Goal: Information Seeking & Learning: Find specific fact

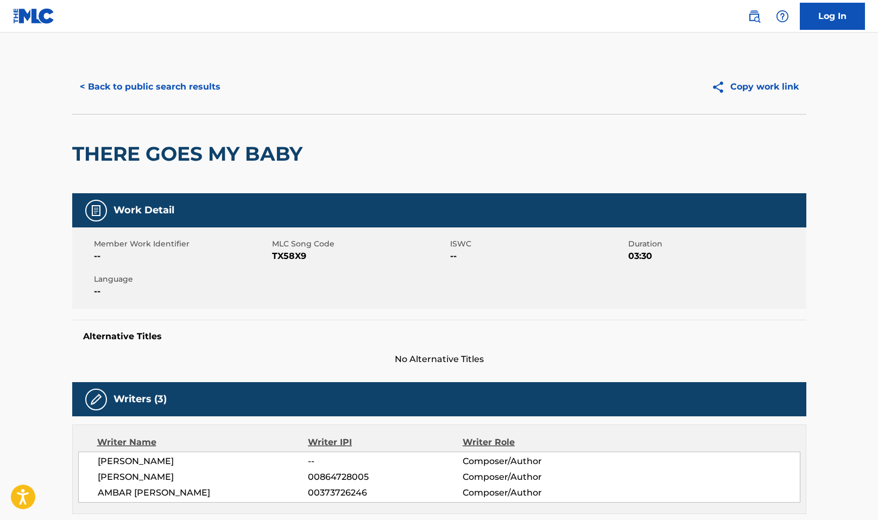
click at [120, 76] on button "< Back to public search results" at bounding box center [150, 86] width 156 height 27
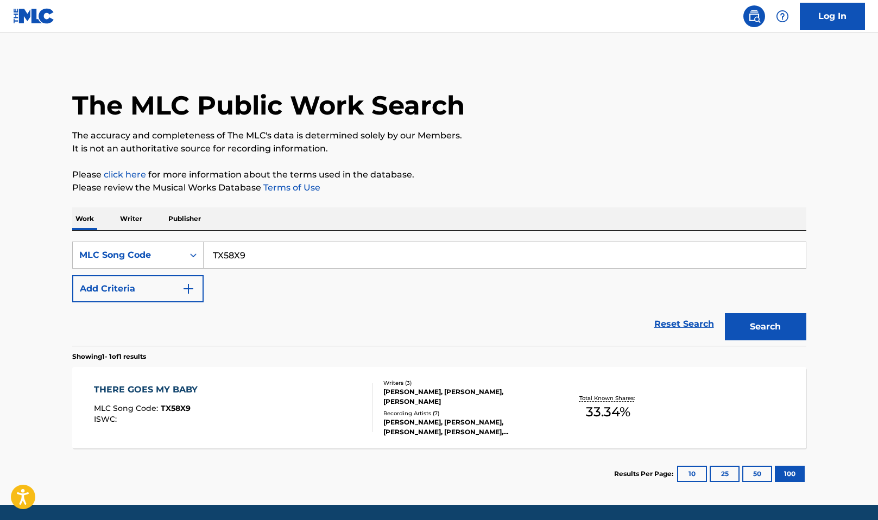
click at [241, 253] on input "TX58X9" at bounding box center [505, 255] width 602 height 26
paste input "S56UT6"
type input "S56UT6"
click at [776, 321] on button "Search" at bounding box center [765, 326] width 81 height 27
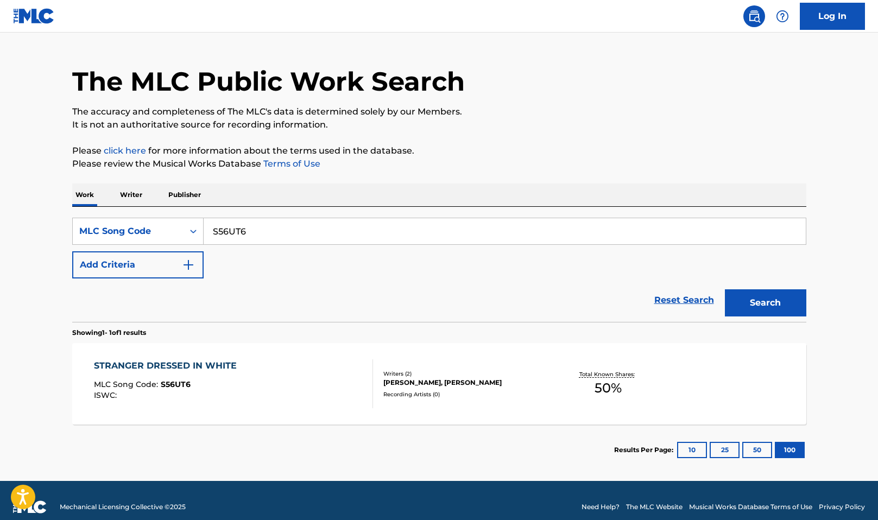
scroll to position [37, 0]
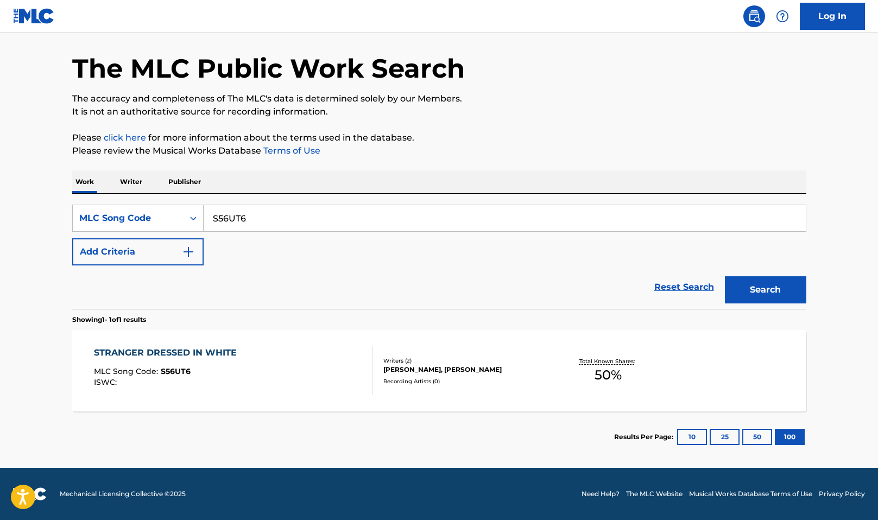
click at [225, 354] on div "STRANGER DRESSED IN WHITE" at bounding box center [168, 353] width 148 height 13
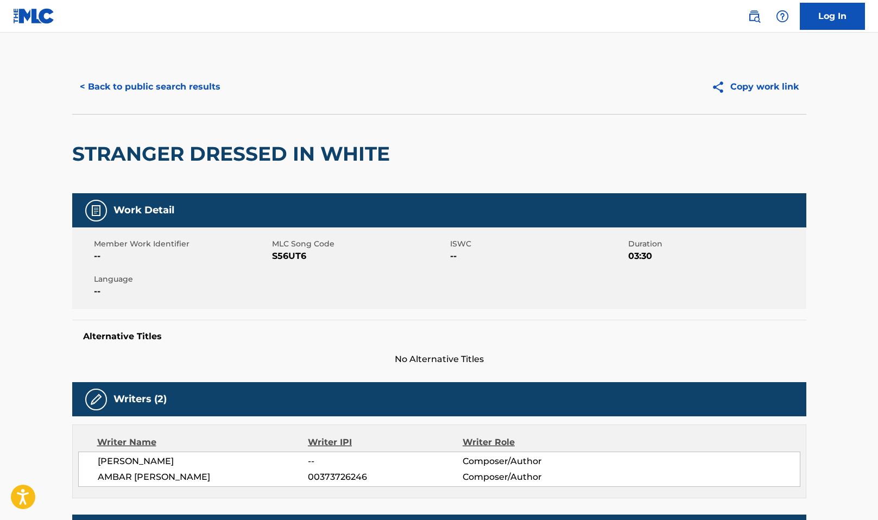
click at [143, 81] on button "< Back to public search results" at bounding box center [150, 86] width 156 height 27
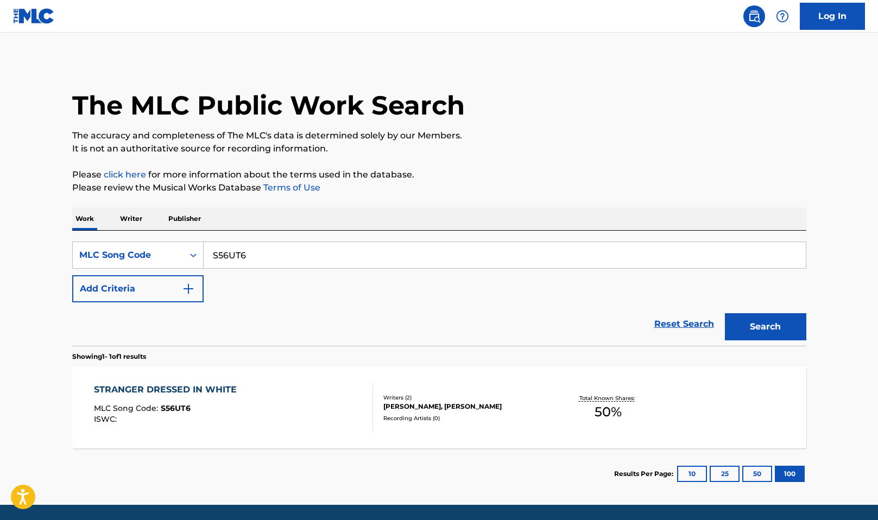
scroll to position [9, 0]
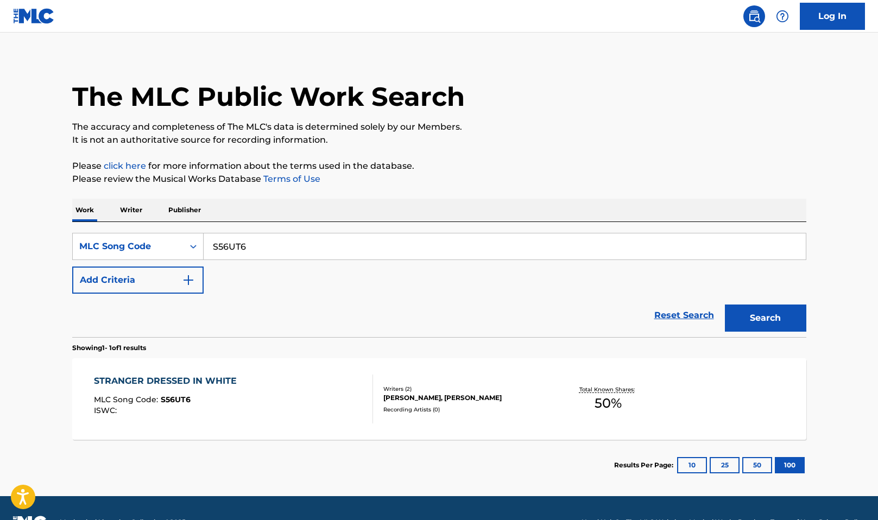
click at [226, 241] on input "S56UT6" at bounding box center [505, 247] width 602 height 26
click at [229, 240] on input "S56UT6" at bounding box center [505, 247] width 602 height 26
paste input "TX58X9"
click at [230, 242] on input "S5TX58X9UT6" at bounding box center [505, 247] width 602 height 26
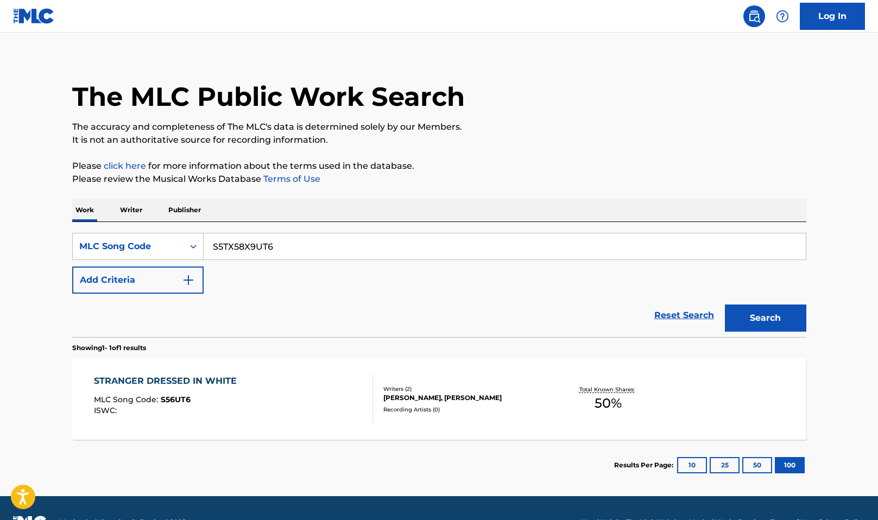
click at [230, 243] on input "S5TX58X9UT6" at bounding box center [505, 247] width 602 height 26
paste input "TX58X9"
type input "TX58X9"
click at [747, 312] on button "Search" at bounding box center [765, 318] width 81 height 27
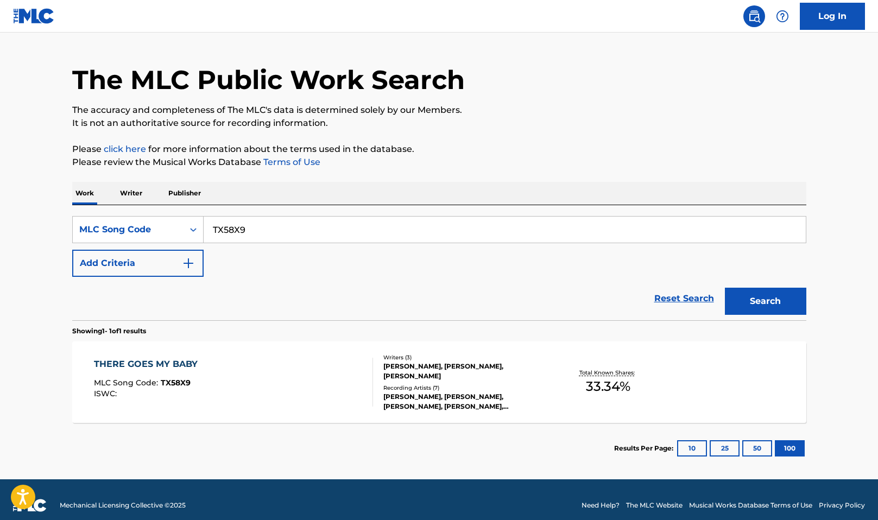
scroll to position [37, 0]
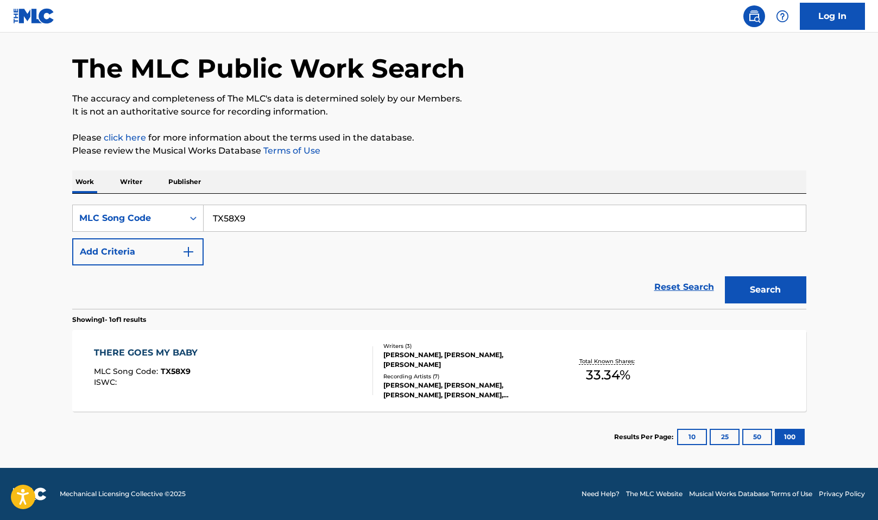
click at [130, 352] on div "THERE GOES MY BABY" at bounding box center [148, 353] width 109 height 13
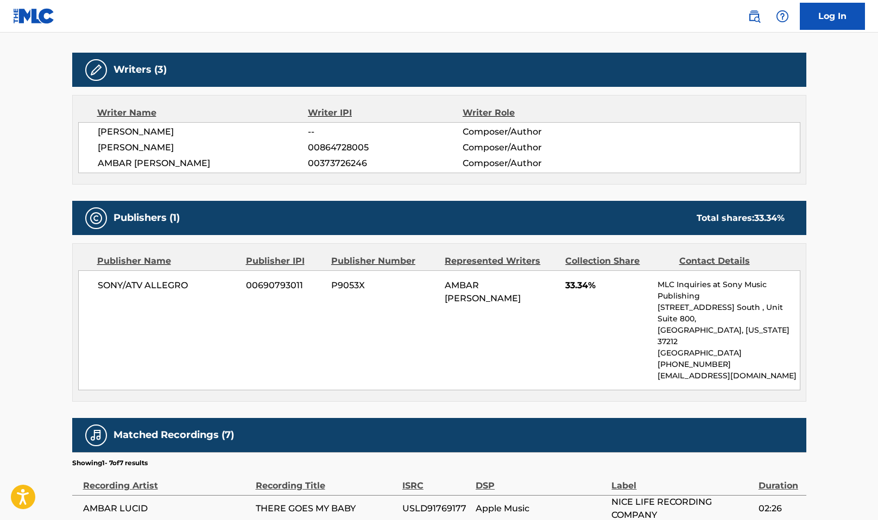
scroll to position [324, 0]
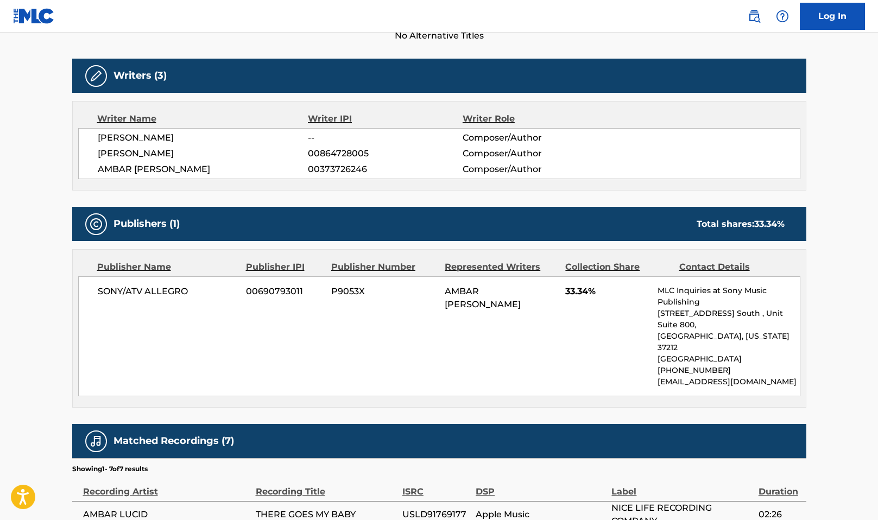
click at [326, 154] on span "00864728005" at bounding box center [385, 153] width 154 height 13
copy span "00864728005"
drag, startPoint x: 183, startPoint y: 154, endPoint x: 98, endPoint y: 154, distance: 84.7
click at [98, 154] on span "JACK JODY LABOZ" at bounding box center [203, 153] width 211 height 13
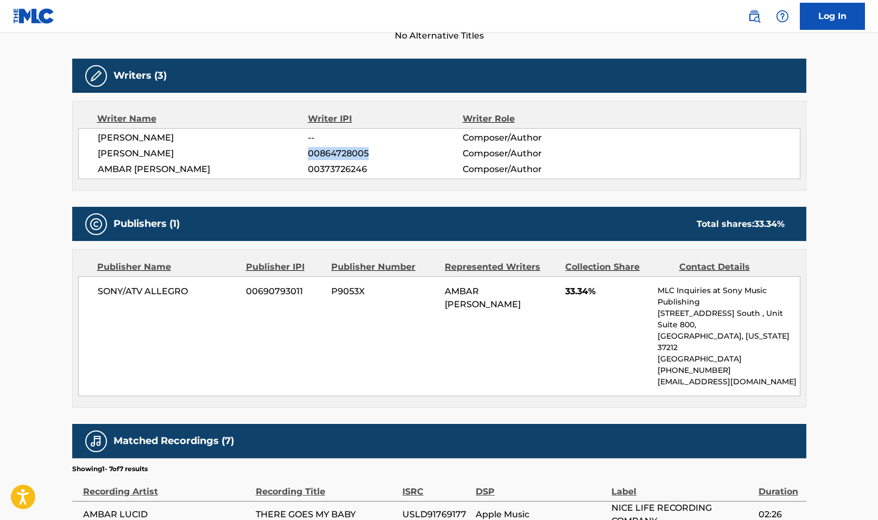
copy span "JACK JODY LABOZ"
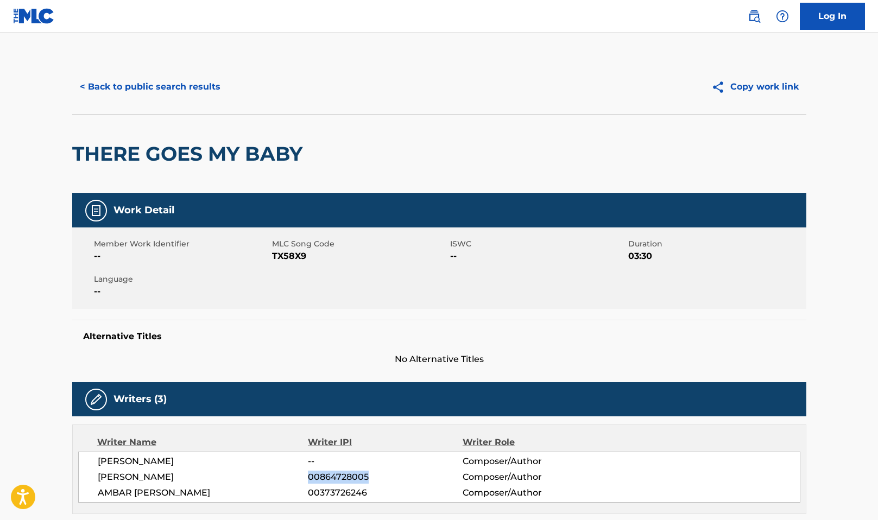
click at [178, 90] on button "< Back to public search results" at bounding box center [150, 86] width 156 height 27
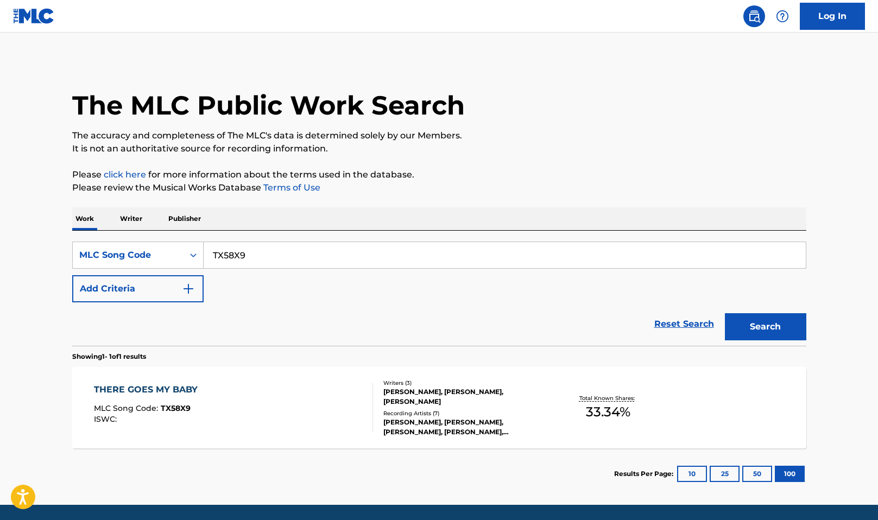
scroll to position [9, 0]
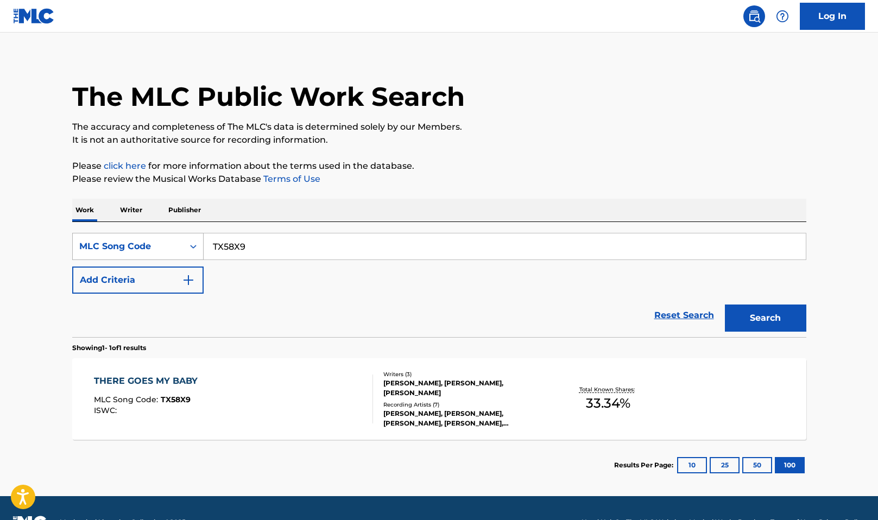
click at [168, 248] on div "MLC Song Code" at bounding box center [128, 246] width 98 height 13
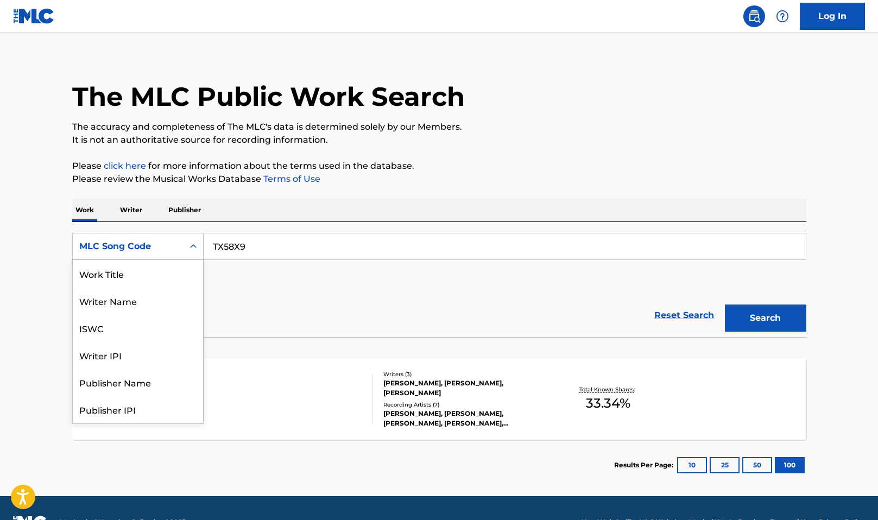
scroll to position [54, 0]
click at [137, 307] on div "Writer IPI" at bounding box center [138, 300] width 130 height 27
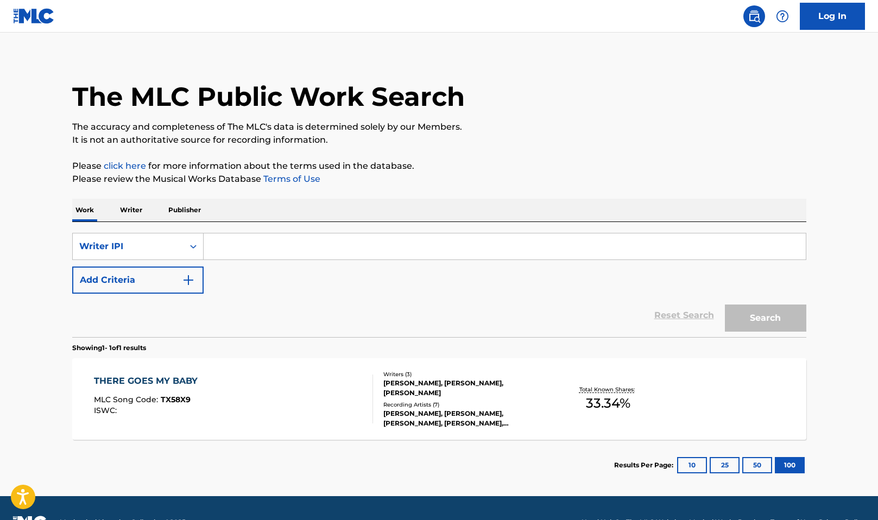
click at [220, 237] on input "Search Form" at bounding box center [505, 247] width 602 height 26
paste input "649678777"
type input "649678777"
click at [810, 319] on div "The MLC Public Work Search The accuracy and completeness of The MLC's data is d…" at bounding box center [439, 271] width 760 height 440
click at [762, 316] on button "Search" at bounding box center [765, 318] width 81 height 27
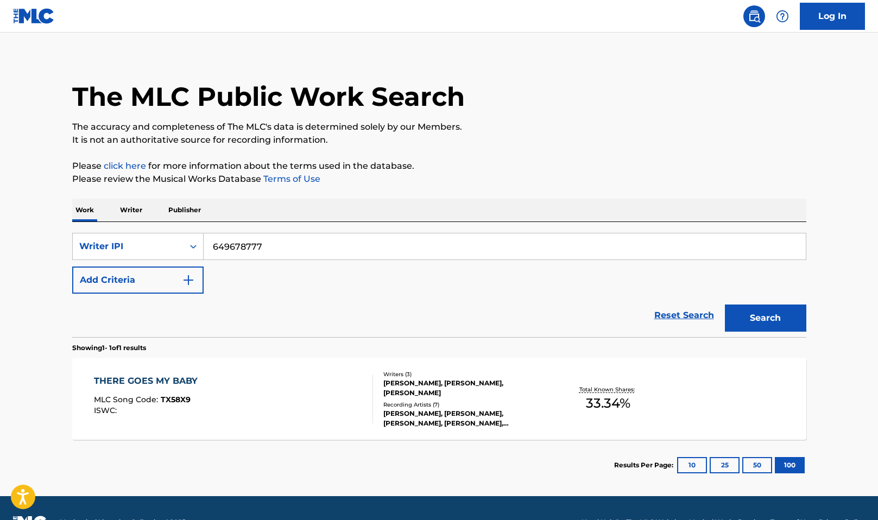
scroll to position [0, 0]
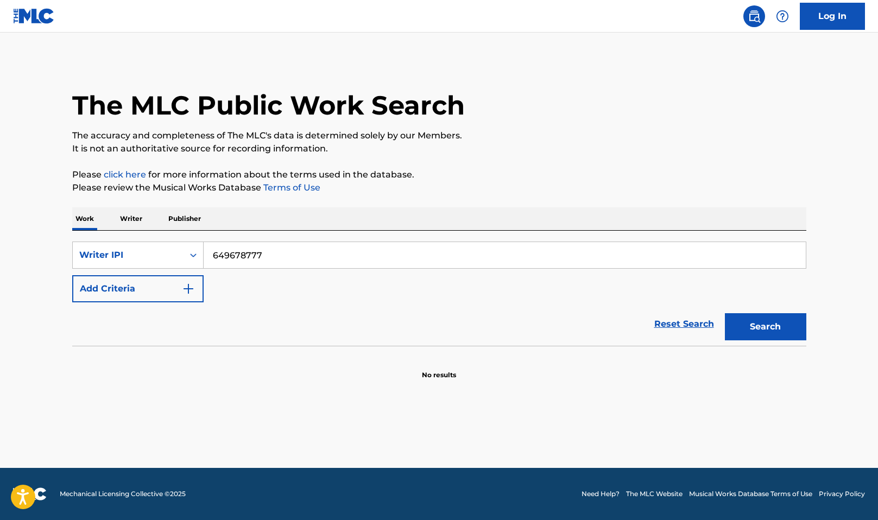
click at [234, 256] on input "649678777" at bounding box center [505, 255] width 602 height 26
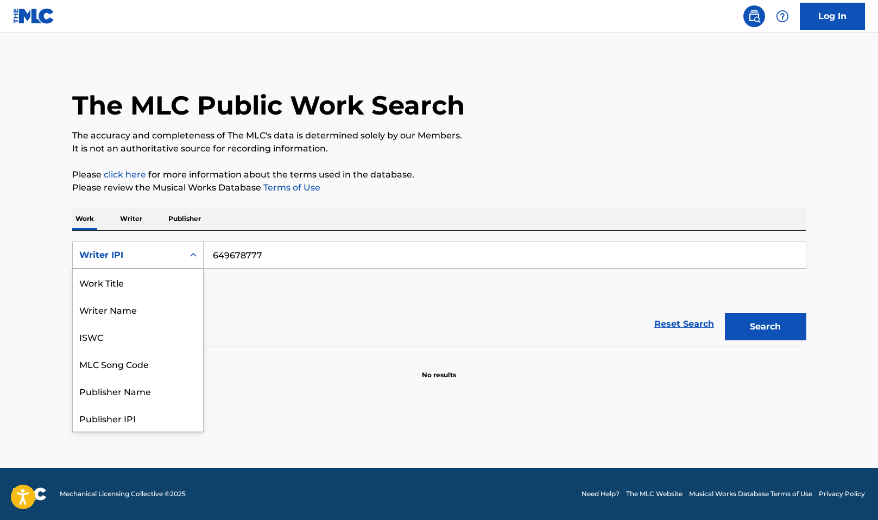
click at [168, 250] on div "Writer IPI" at bounding box center [128, 255] width 98 height 13
click at [146, 311] on div "MLC Song Code" at bounding box center [138, 309] width 130 height 27
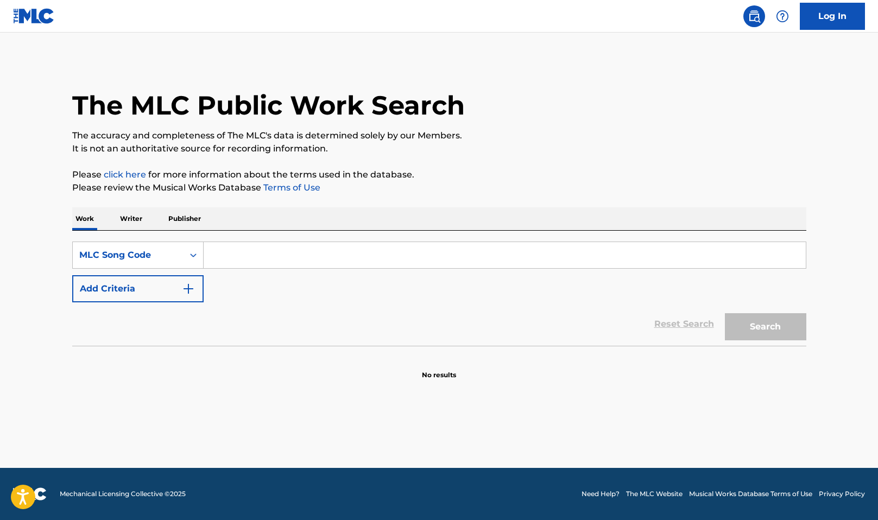
click at [235, 250] on input "Search Form" at bounding box center [505, 255] width 602 height 26
paste input "FA55SV"
type input "FA55SV"
click at [776, 334] on button "Search" at bounding box center [765, 326] width 81 height 27
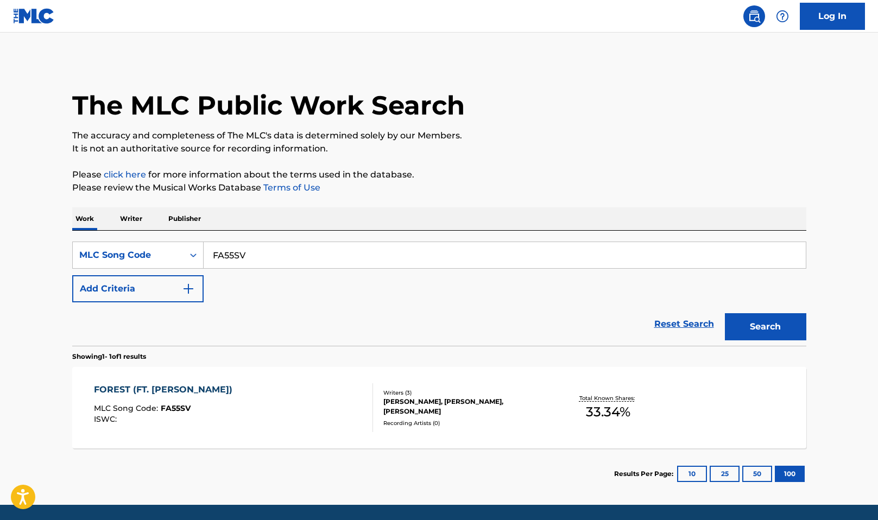
click at [135, 394] on div "FOREST (FT. DANNY SCHILLER)" at bounding box center [166, 389] width 144 height 13
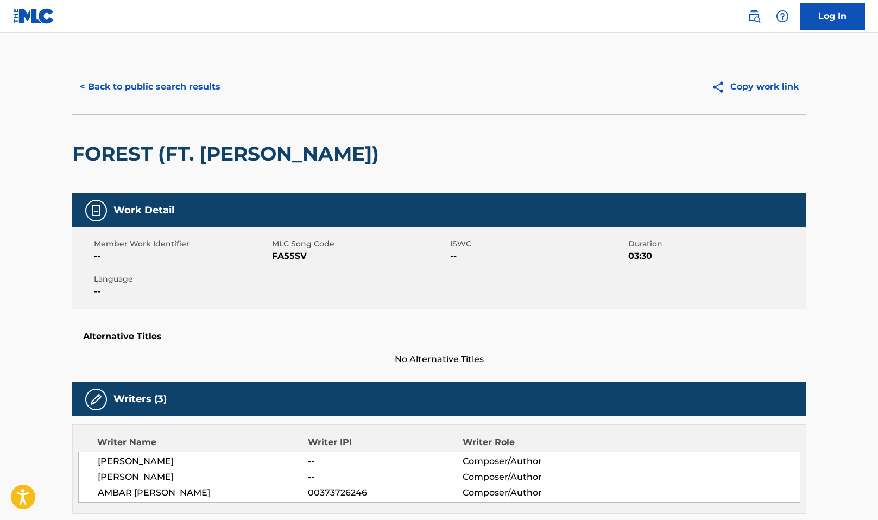
click at [173, 85] on button "< Back to public search results" at bounding box center [150, 86] width 156 height 27
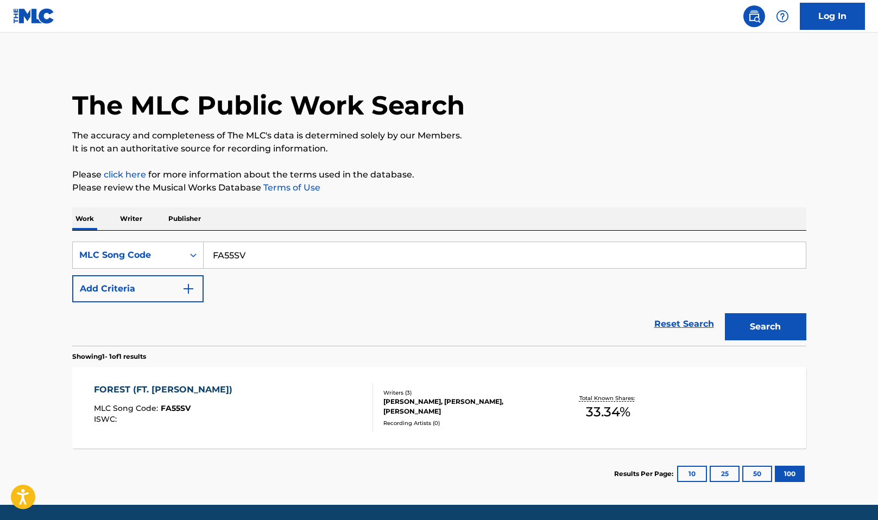
click at [236, 253] on input "FA55SV" at bounding box center [505, 255] width 602 height 26
paste input "6C4H6"
type input "6C4H6V"
click at [758, 332] on button "Search" at bounding box center [765, 326] width 81 height 27
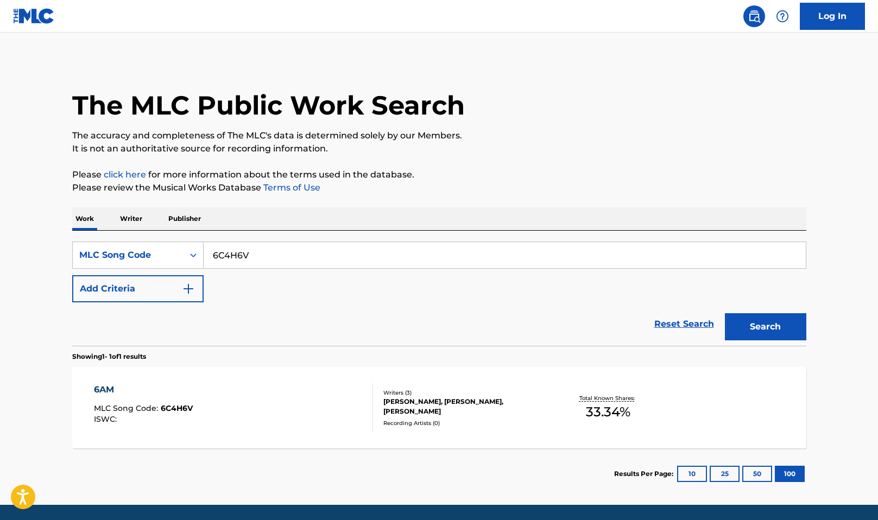
click at [99, 389] on div "6AM" at bounding box center [143, 389] width 99 height 13
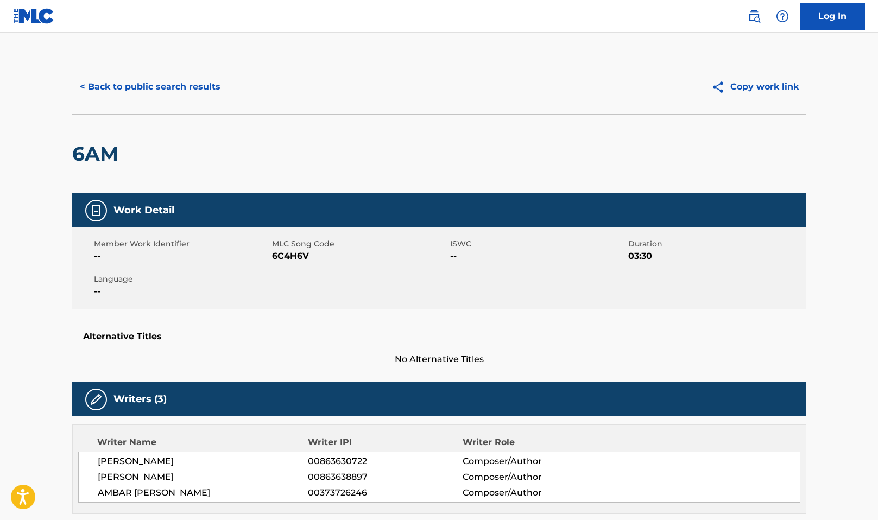
click at [141, 85] on button "< Back to public search results" at bounding box center [150, 86] width 156 height 27
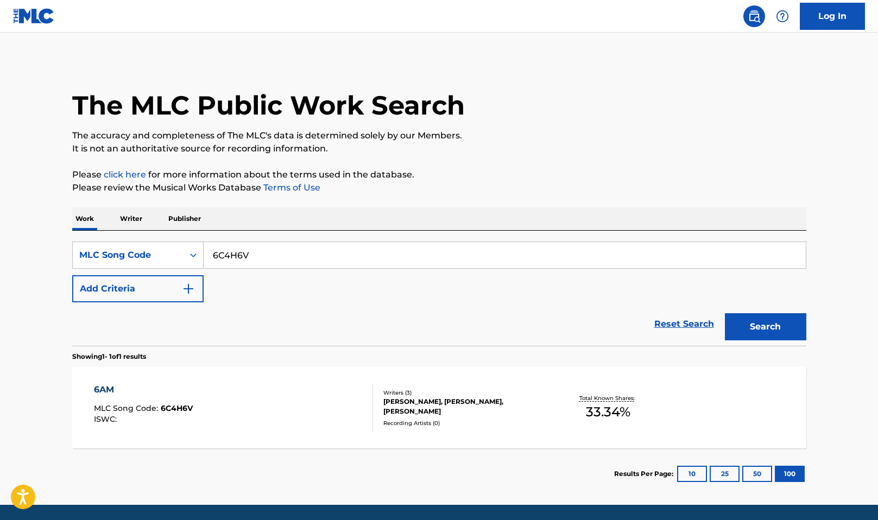
click at [241, 260] on input "6C4H6V" at bounding box center [505, 255] width 602 height 26
click at [725, 313] on button "Search" at bounding box center [765, 326] width 81 height 27
click at [97, 385] on div "6AM" at bounding box center [143, 389] width 99 height 13
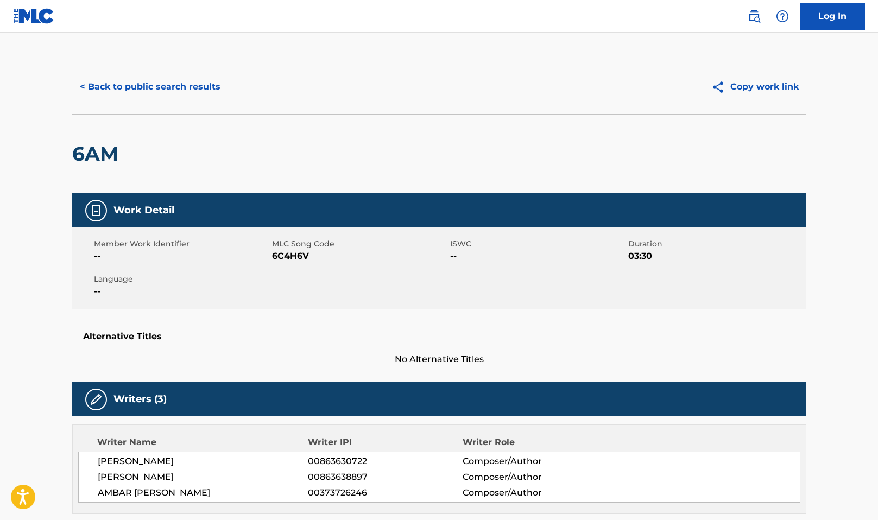
click at [159, 92] on button "< Back to public search results" at bounding box center [150, 86] width 156 height 27
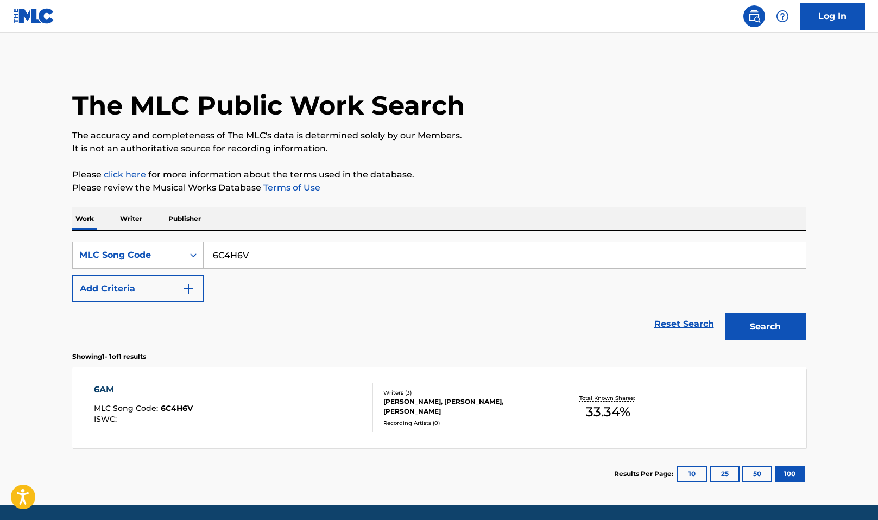
click at [221, 249] on input "6C4H6V" at bounding box center [505, 255] width 602 height 26
paste input "AW61DL"
type input "AW61DL"
click at [769, 330] on button "Search" at bounding box center [765, 326] width 81 height 27
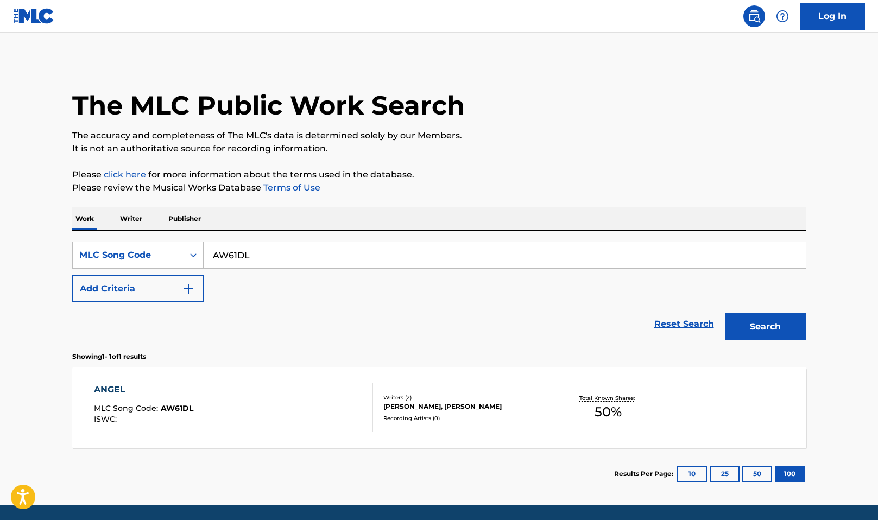
click at [114, 392] on div "ANGEL" at bounding box center [143, 389] width 99 height 13
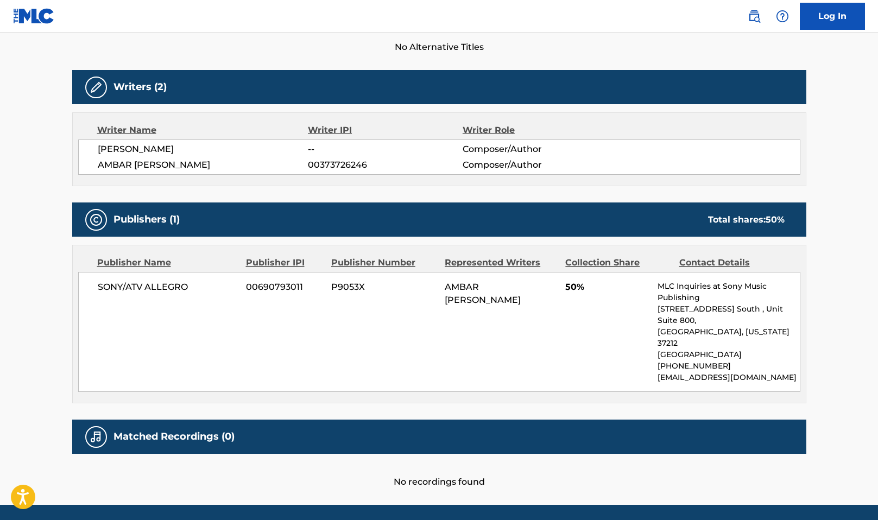
scroll to position [326, 0]
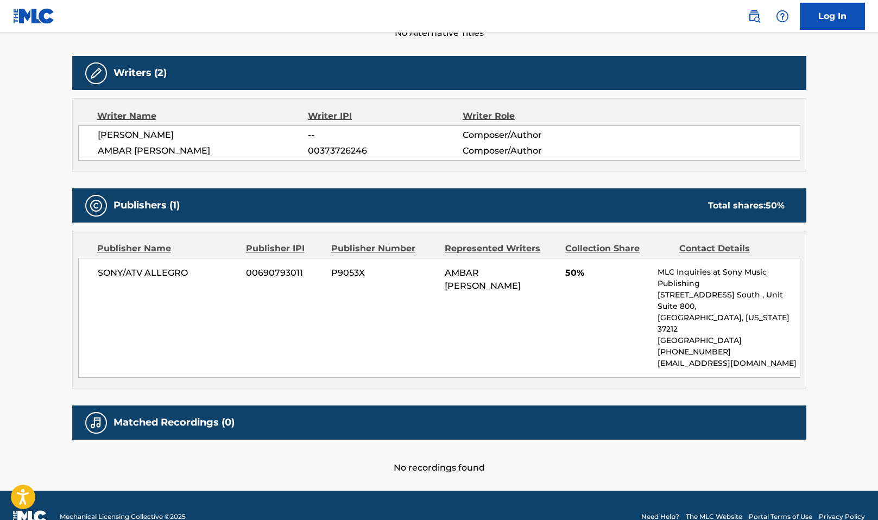
click at [347, 147] on span "00373726246" at bounding box center [385, 150] width 154 height 13
copy span "00373726246"
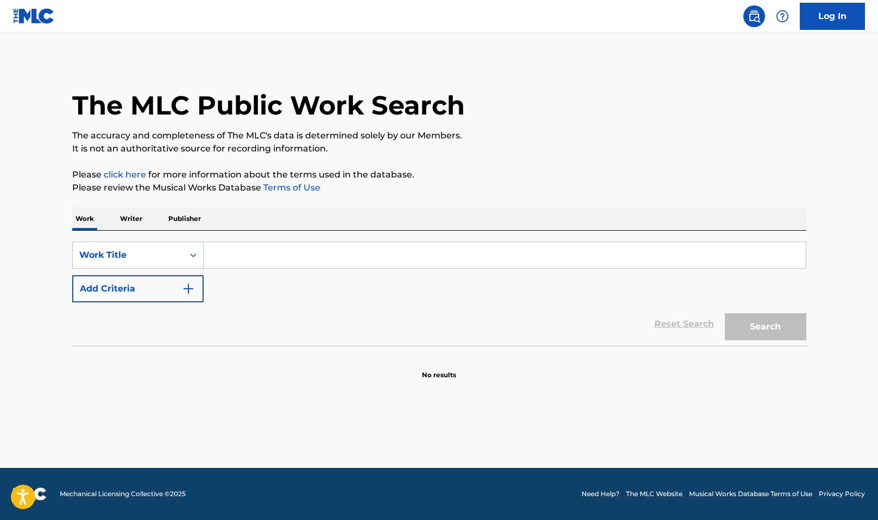
click at [265, 258] on input "Search Form" at bounding box center [505, 255] width 602 height 26
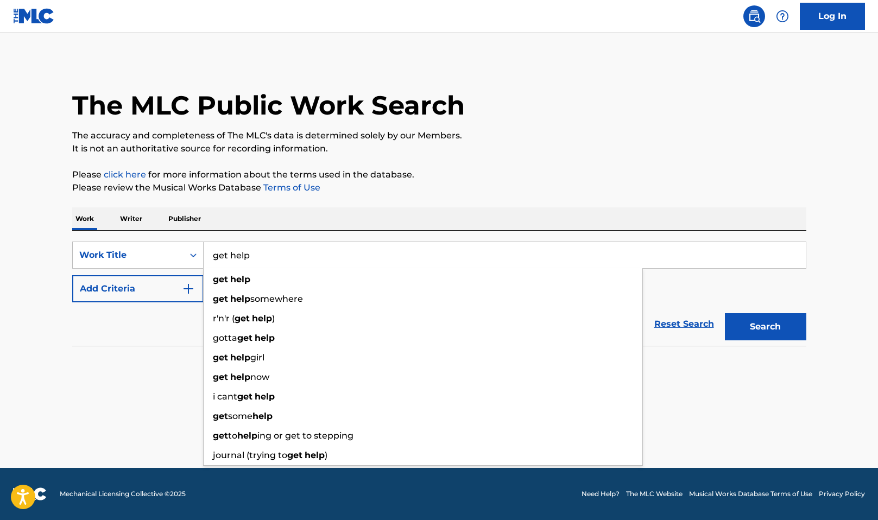
type input "get help"
drag, startPoint x: 584, startPoint y: 191, endPoint x: 510, endPoint y: 197, distance: 74.7
click at [584, 190] on p "Please review the Musical Works Database Terms of Use" at bounding box center [439, 187] width 734 height 13
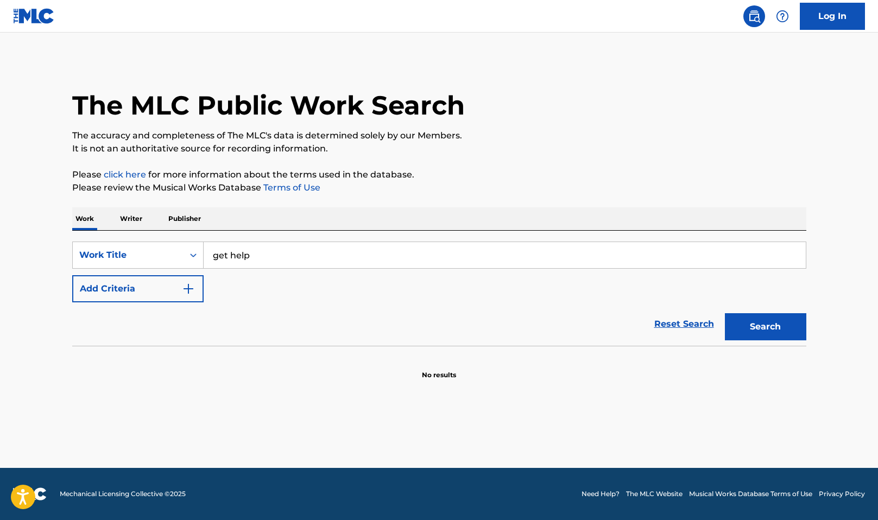
click at [160, 294] on button "Add Criteria" at bounding box center [137, 288] width 131 height 27
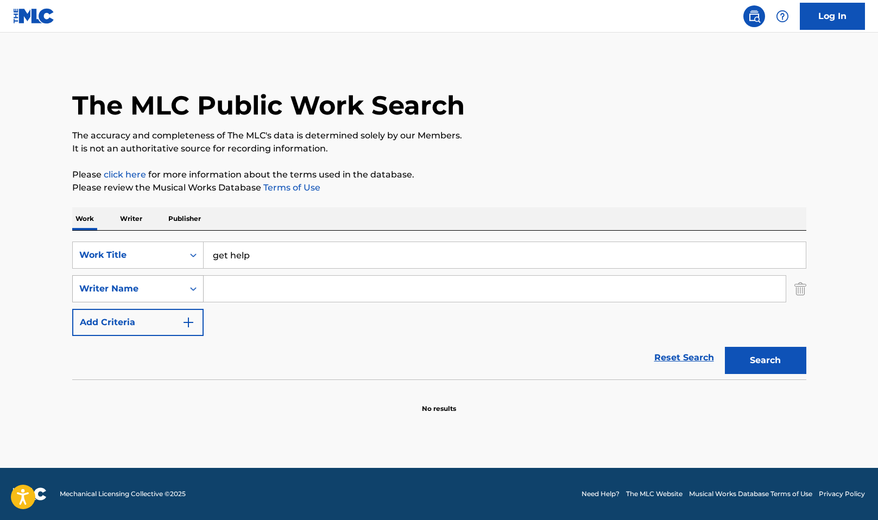
click at [148, 287] on div "Writer Name" at bounding box center [128, 288] width 98 height 13
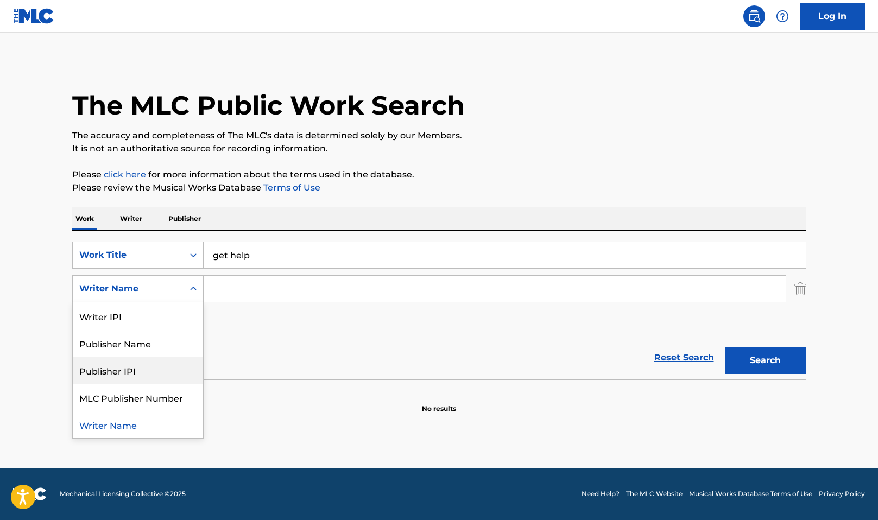
click at [687, 117] on div "The MLC Public Work Search" at bounding box center [439, 99] width 734 height 79
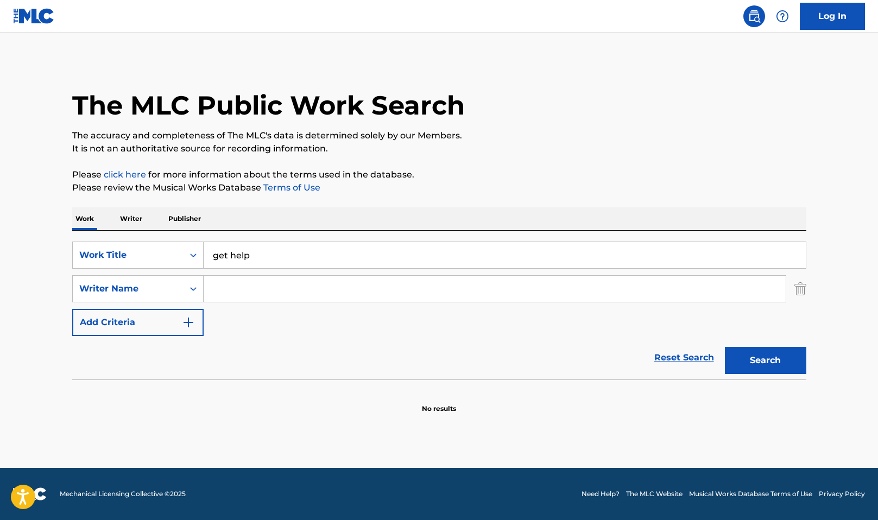
click at [376, 207] on div "The MLC Public Work Search The accuracy and completeness of The MLC's data is d…" at bounding box center [439, 237] width 760 height 354
click at [241, 293] on input "Search Form" at bounding box center [495, 289] width 582 height 26
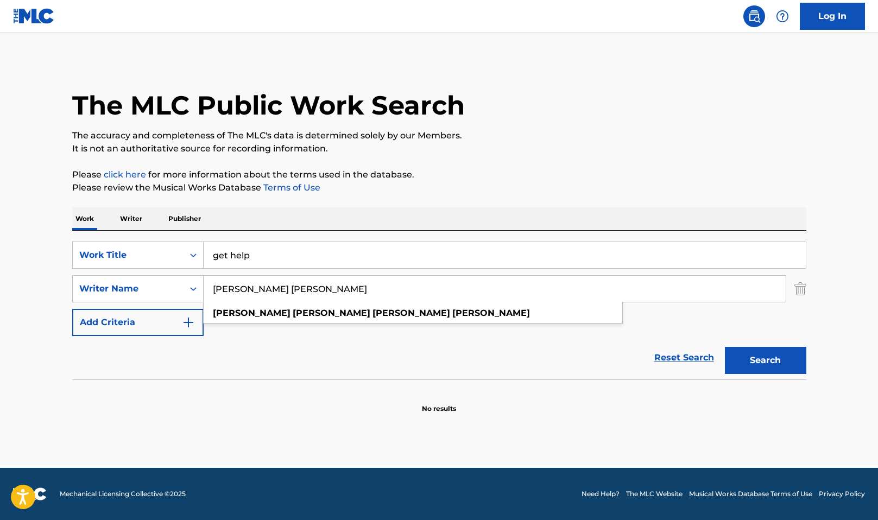
click at [725, 347] on button "Search" at bounding box center [765, 360] width 81 height 27
type input "[PERSON_NAME] [PERSON_NAME]"
click at [725, 347] on button "Search" at bounding box center [765, 360] width 81 height 27
click at [801, 282] on img "Search Form" at bounding box center [801, 288] width 12 height 27
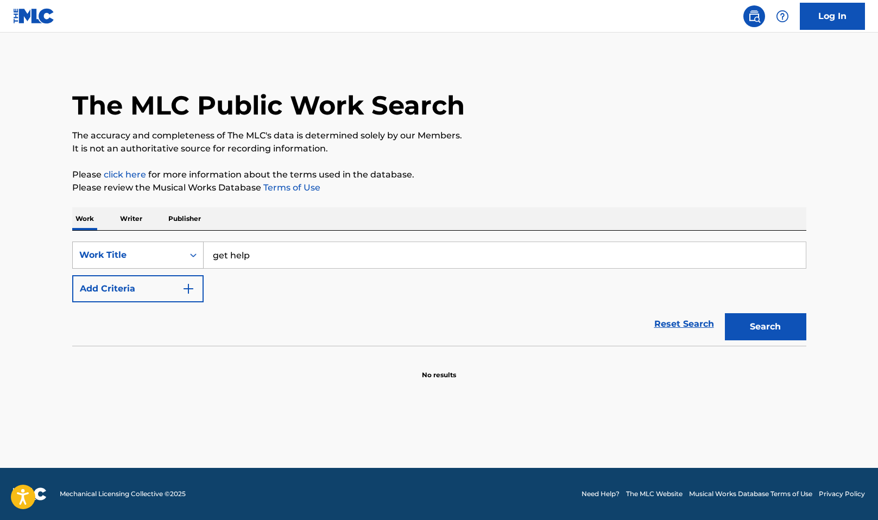
click at [137, 249] on div "Work Title" at bounding box center [128, 255] width 98 height 13
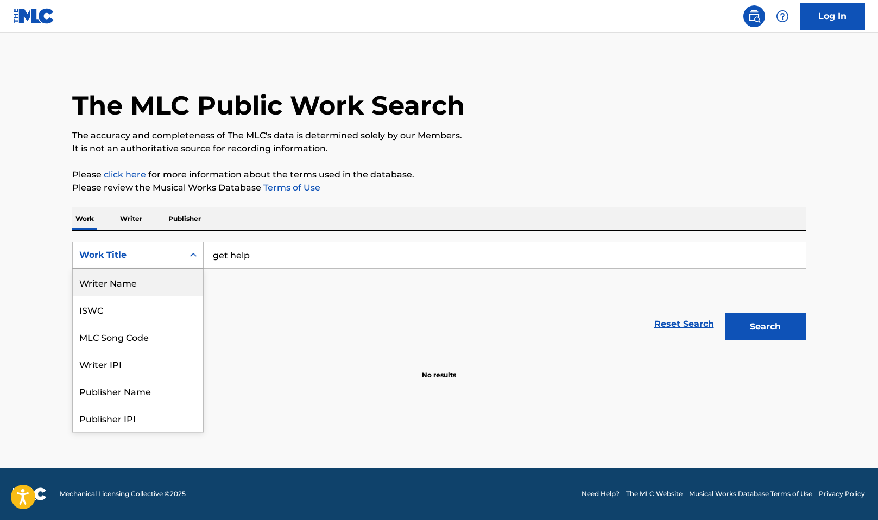
click at [133, 280] on div "Writer Name" at bounding box center [138, 282] width 130 height 27
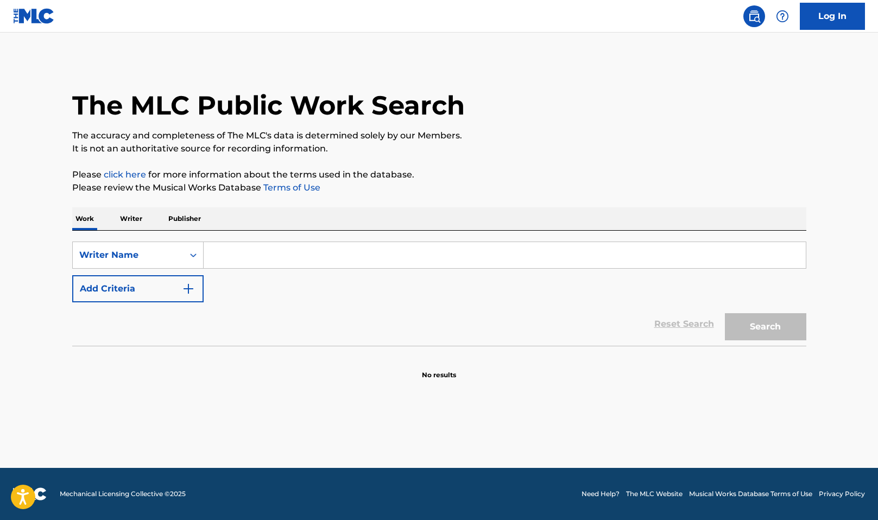
click at [230, 252] on input "Search Form" at bounding box center [505, 255] width 602 height 26
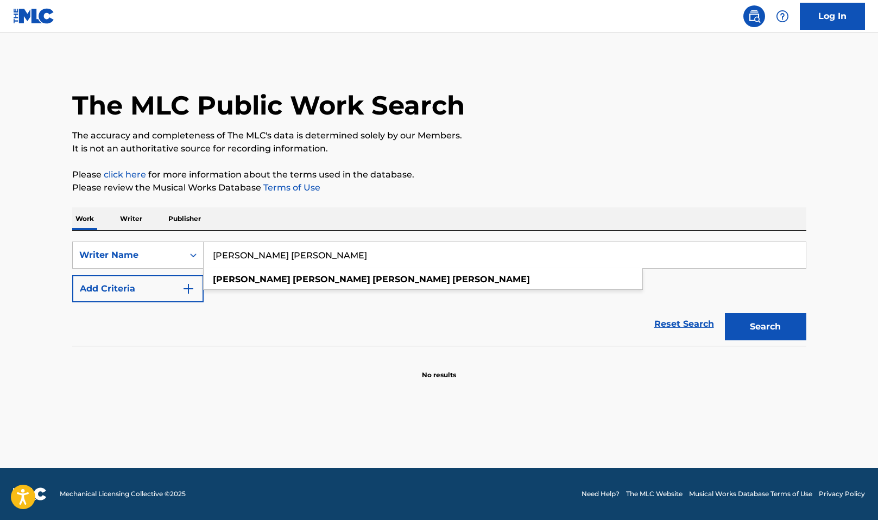
type input "[PERSON_NAME] [PERSON_NAME]"
click at [823, 161] on main "The MLC Public Work Search The accuracy and completeness of The MLC's data is d…" at bounding box center [439, 251] width 878 height 436
click at [766, 328] on button "Search" at bounding box center [765, 326] width 81 height 27
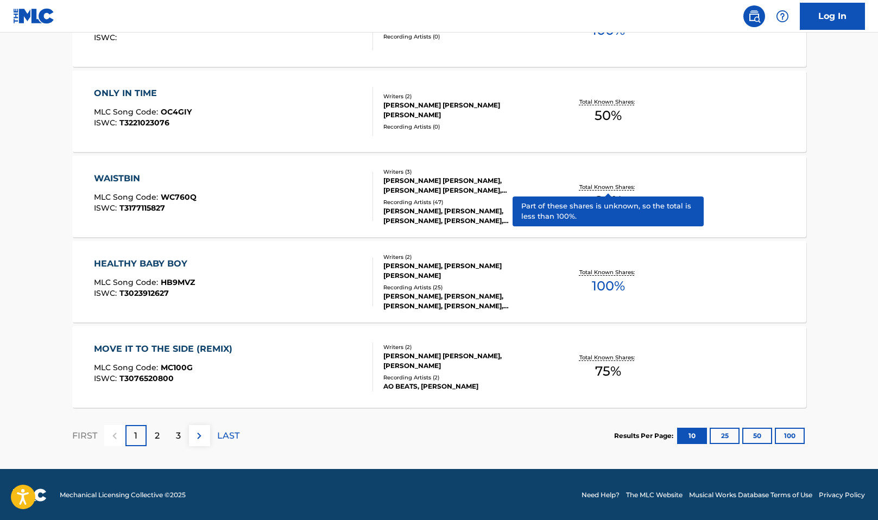
scroll to position [809, 0]
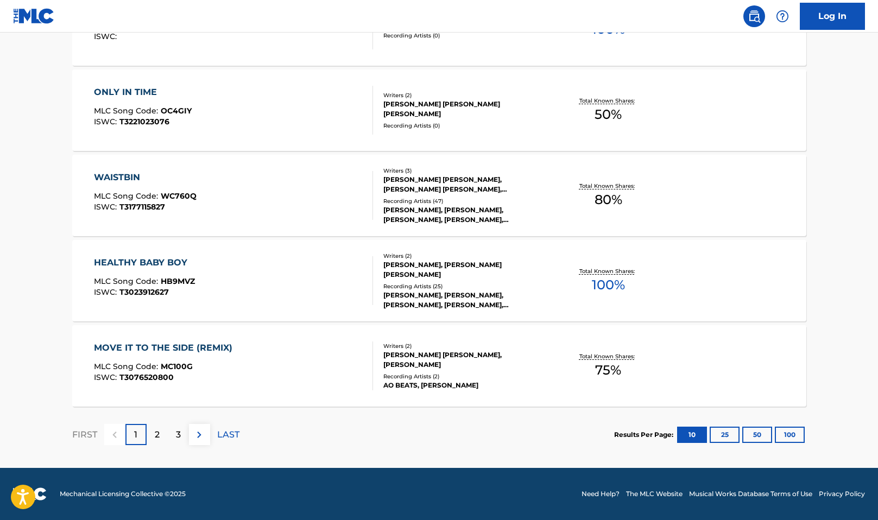
click at [800, 429] on button "100" at bounding box center [790, 435] width 30 height 16
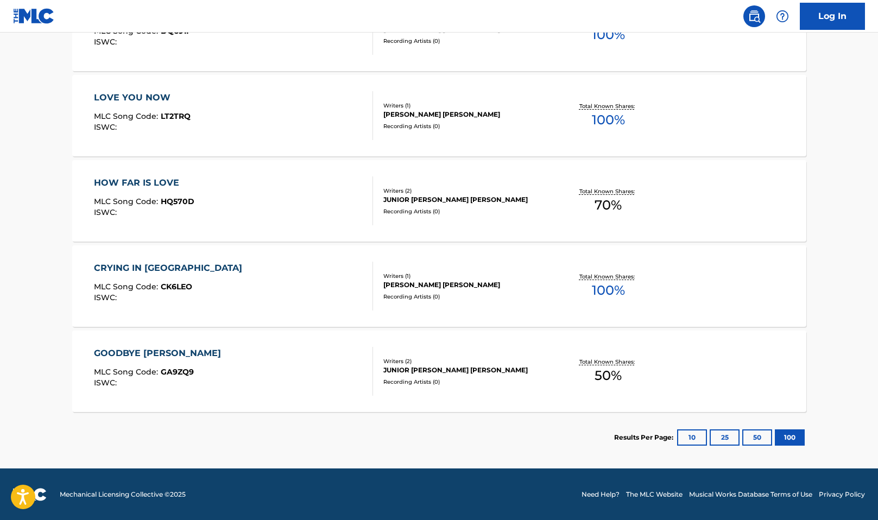
scroll to position [2510, 0]
